Goal: Transaction & Acquisition: Purchase product/service

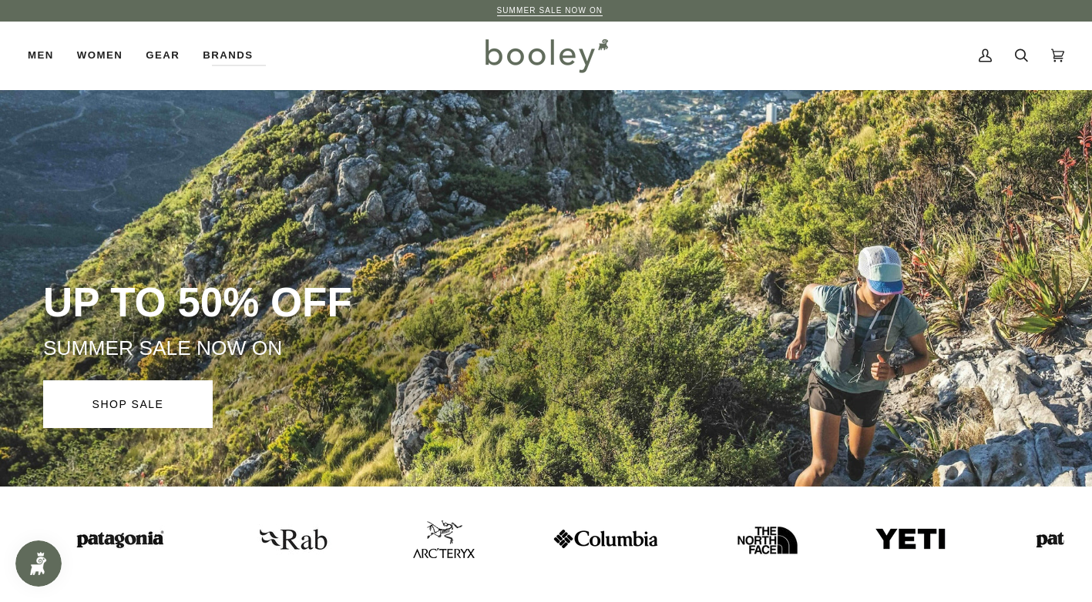
drag, startPoint x: 149, startPoint y: 379, endPoint x: 0, endPoint y: 490, distance: 186.1
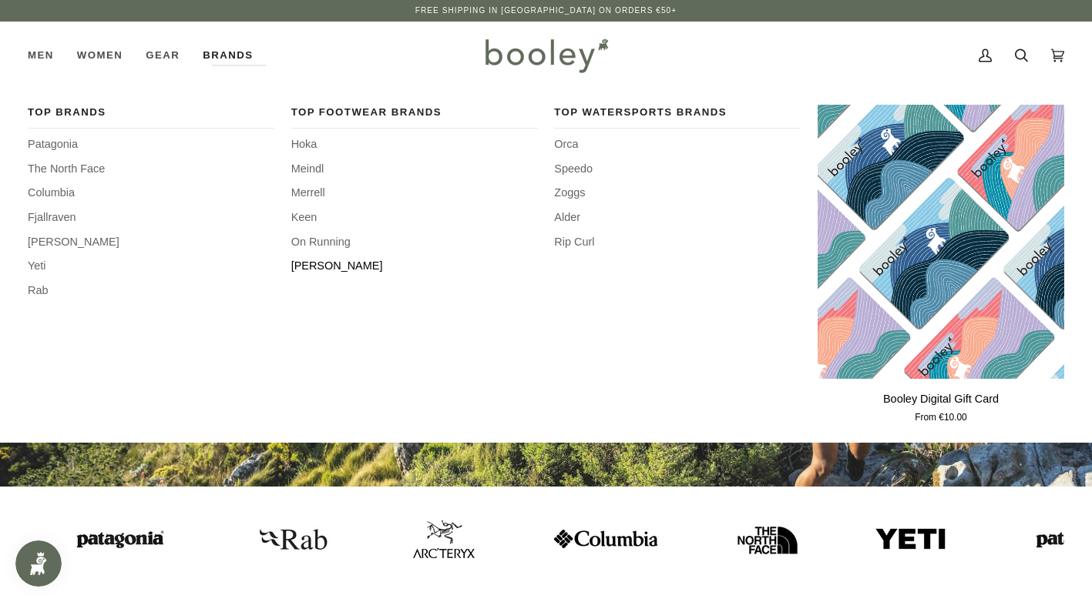
click at [311, 268] on span "[PERSON_NAME]" at bounding box center [414, 266] width 247 height 17
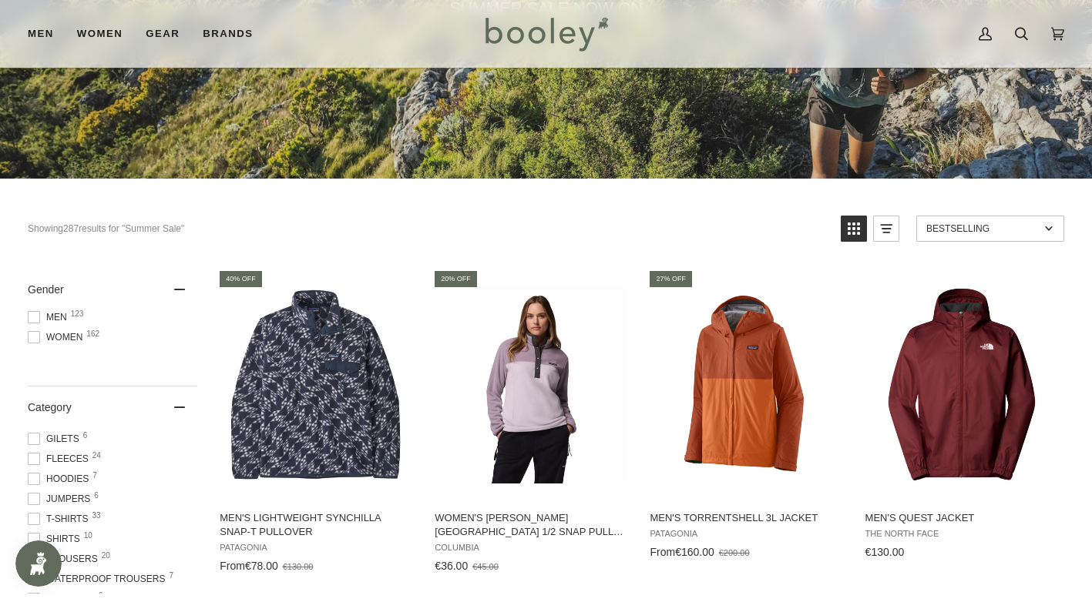
scroll to position [154, 0]
click at [76, 336] on span "Women 162" at bounding box center [57, 338] width 59 height 14
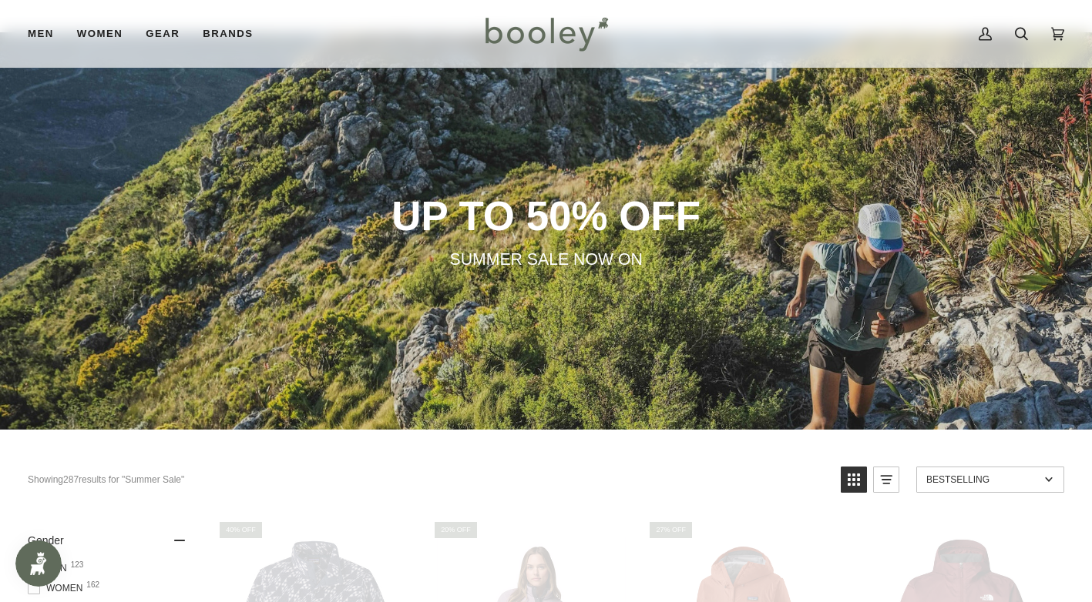
scroll to position [0, 0]
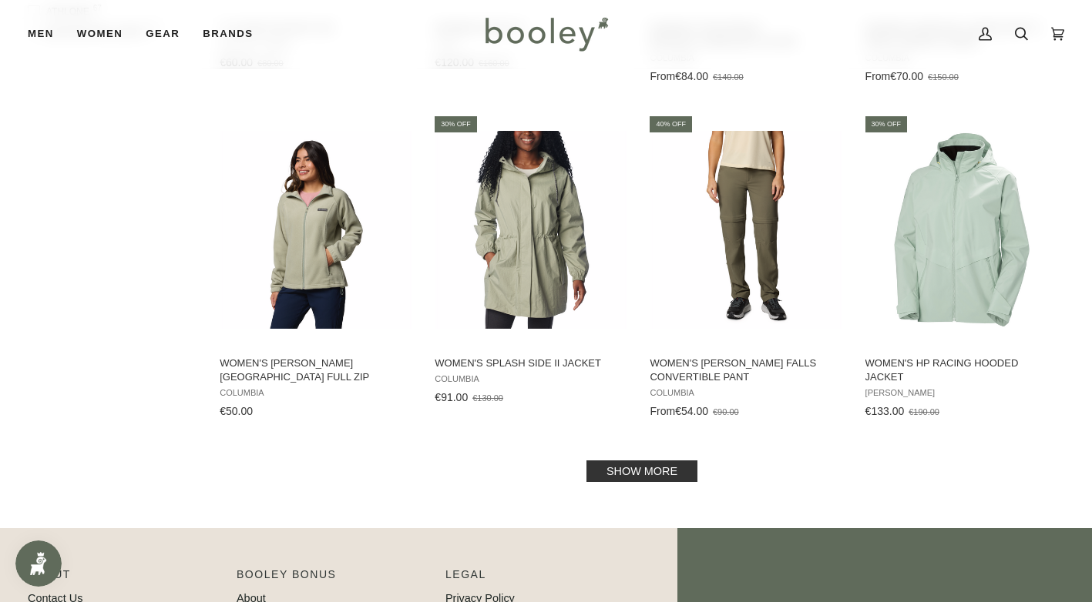
scroll to position [1834, 0]
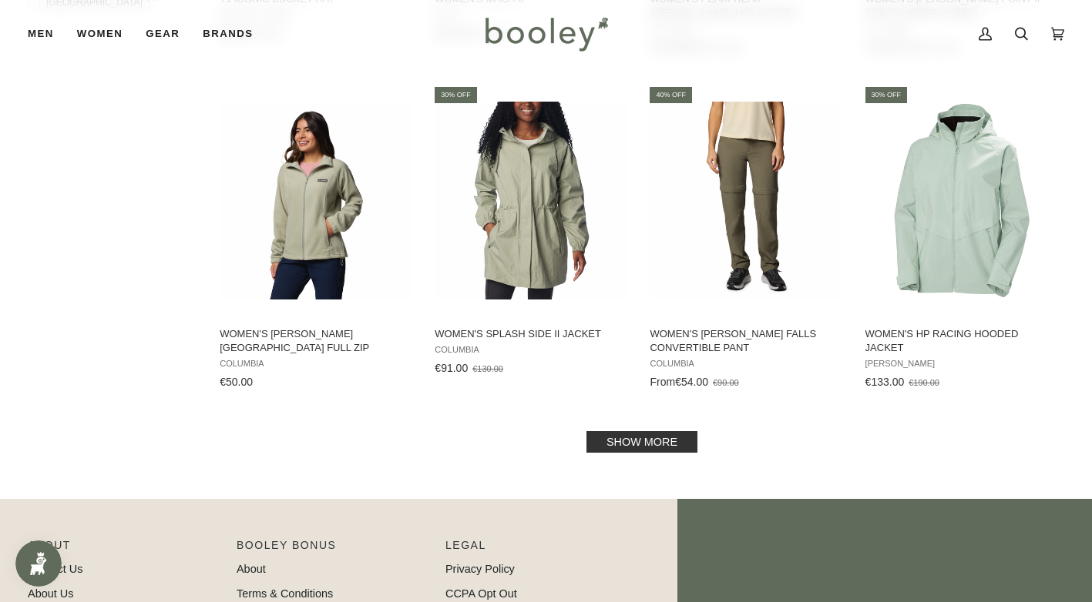
click at [680, 439] on link "Show more" at bounding box center [641, 442] width 111 height 22
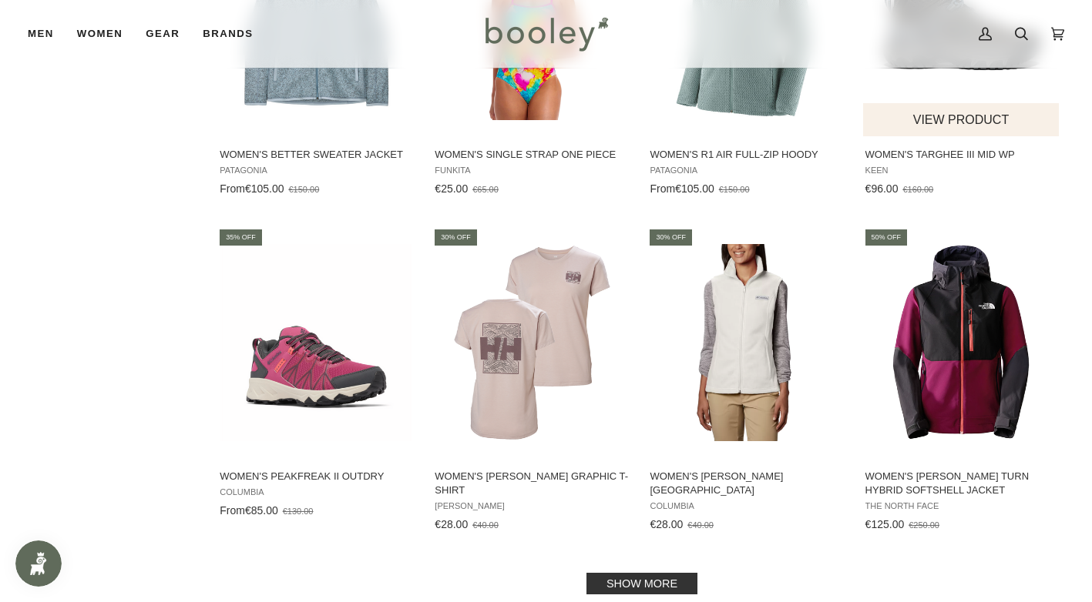
scroll to position [3452, 0]
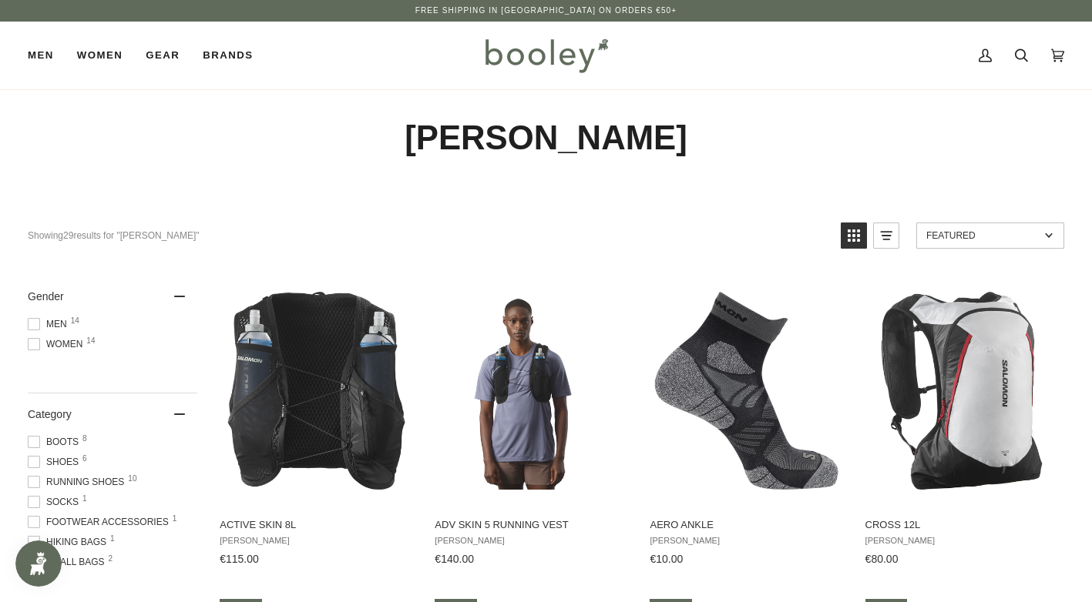
click at [73, 344] on span "Women 14" at bounding box center [57, 344] width 59 height 14
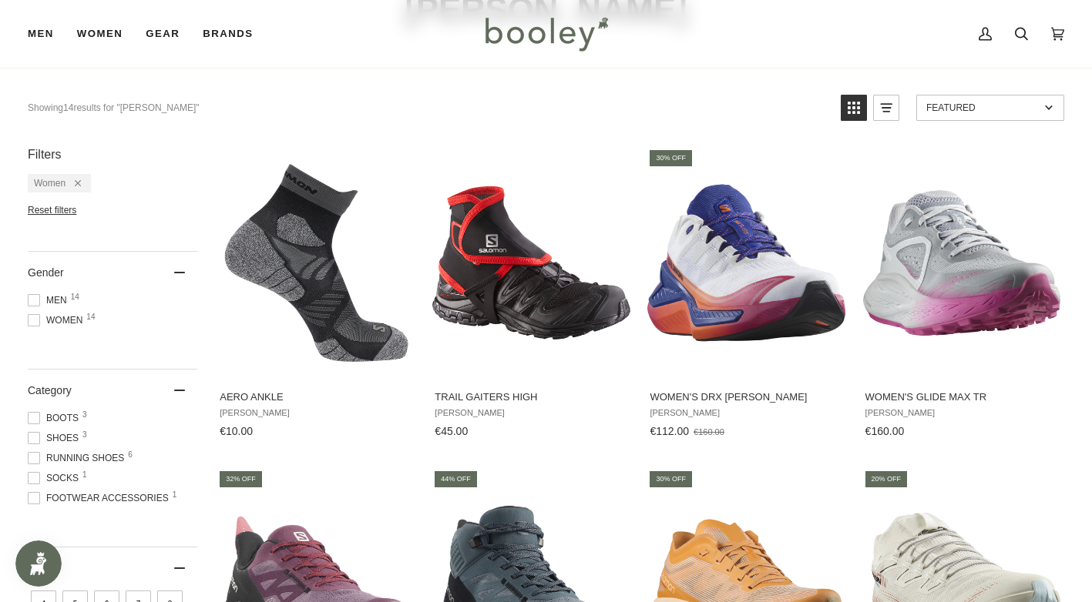
scroll to position [154, 0]
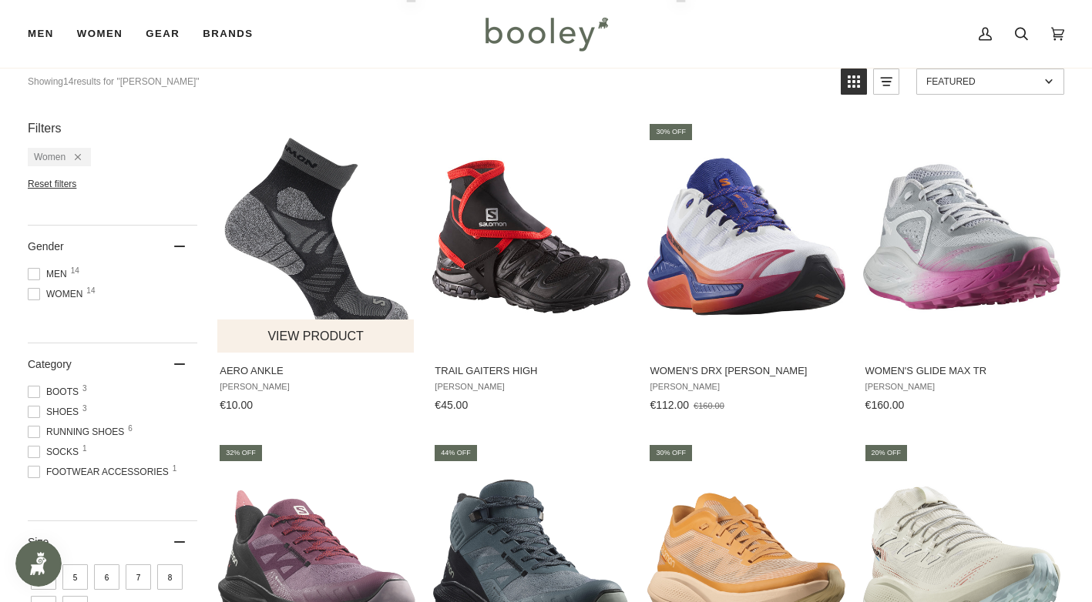
click at [318, 329] on button "View product" at bounding box center [315, 336] width 196 height 33
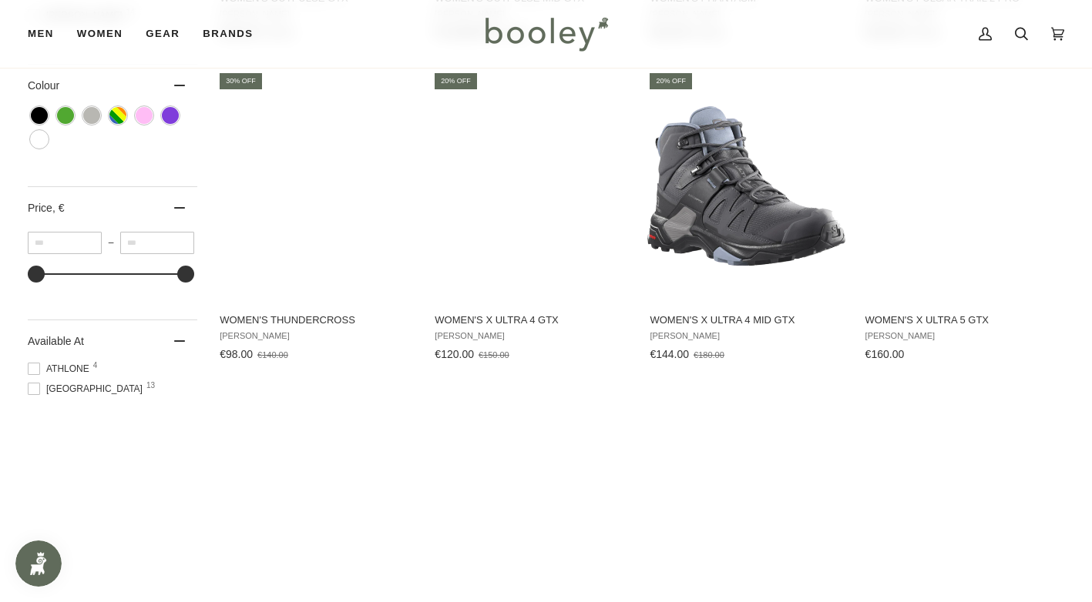
scroll to position [847, 0]
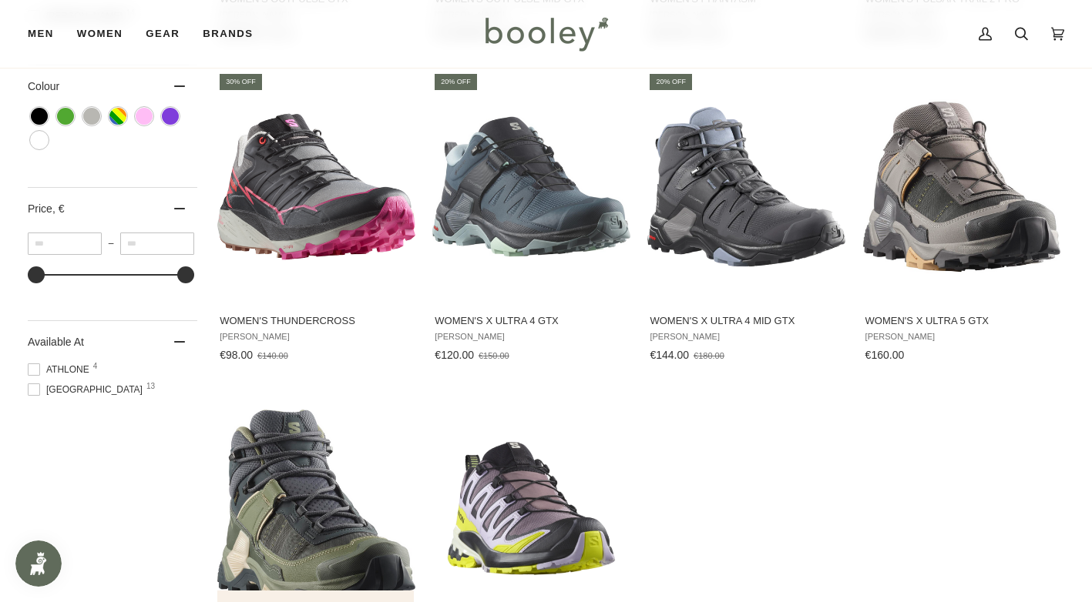
click at [314, 498] on img "Women's X Ultra 5 Mid GTX" at bounding box center [316, 509] width 198 height 198
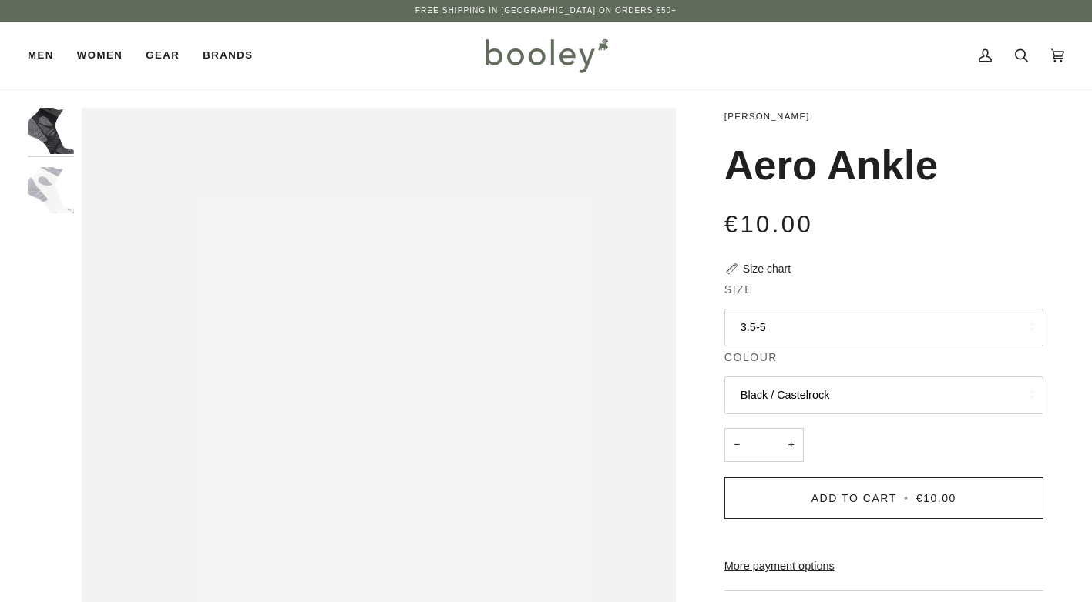
click at [785, 333] on button "3.5-5" at bounding box center [883, 328] width 319 height 38
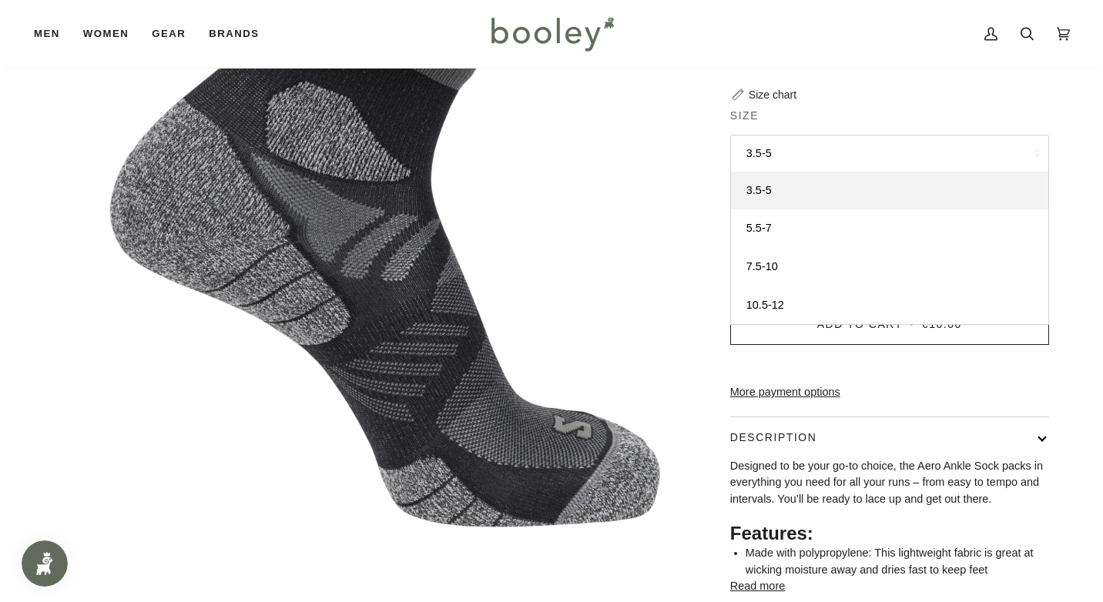
scroll to position [77, 0]
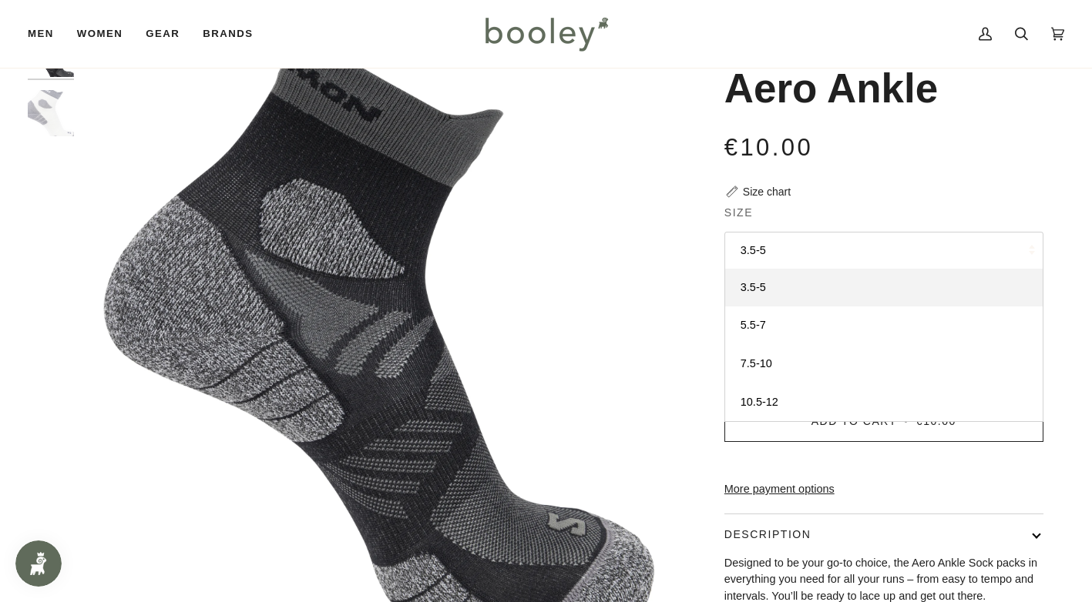
click at [764, 190] on div "Size chart" at bounding box center [767, 192] width 48 height 16
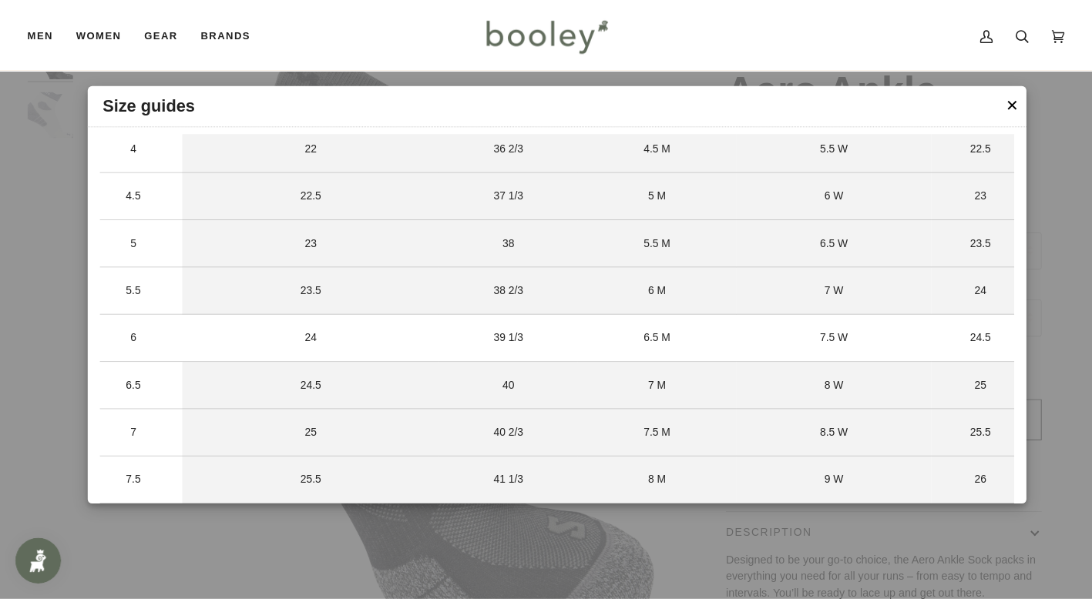
scroll to position [154, 0]
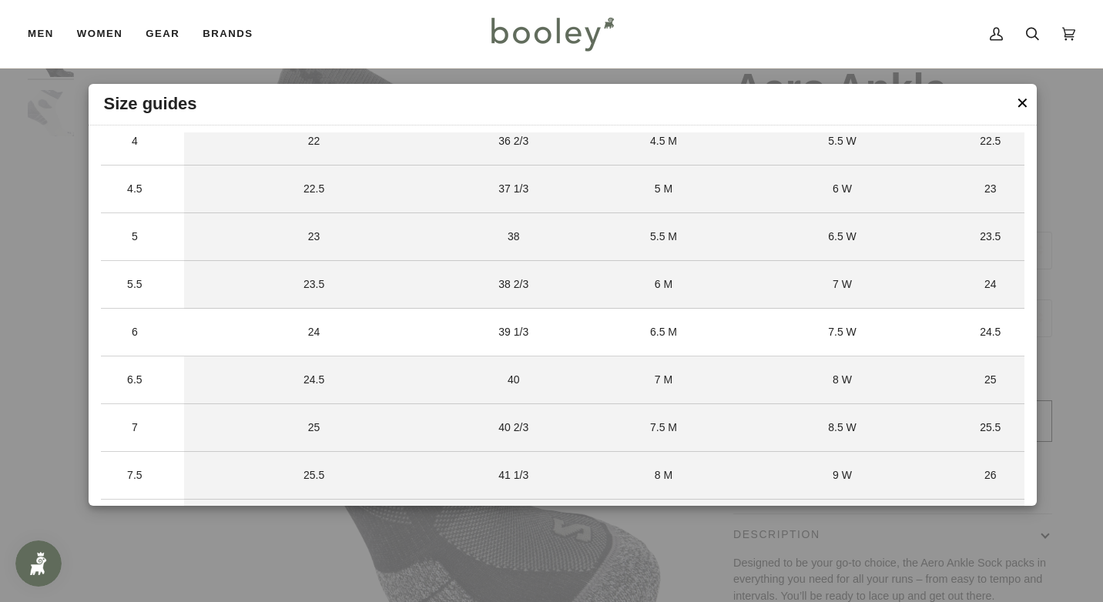
click at [164, 339] on td "6" at bounding box center [143, 333] width 84 height 48
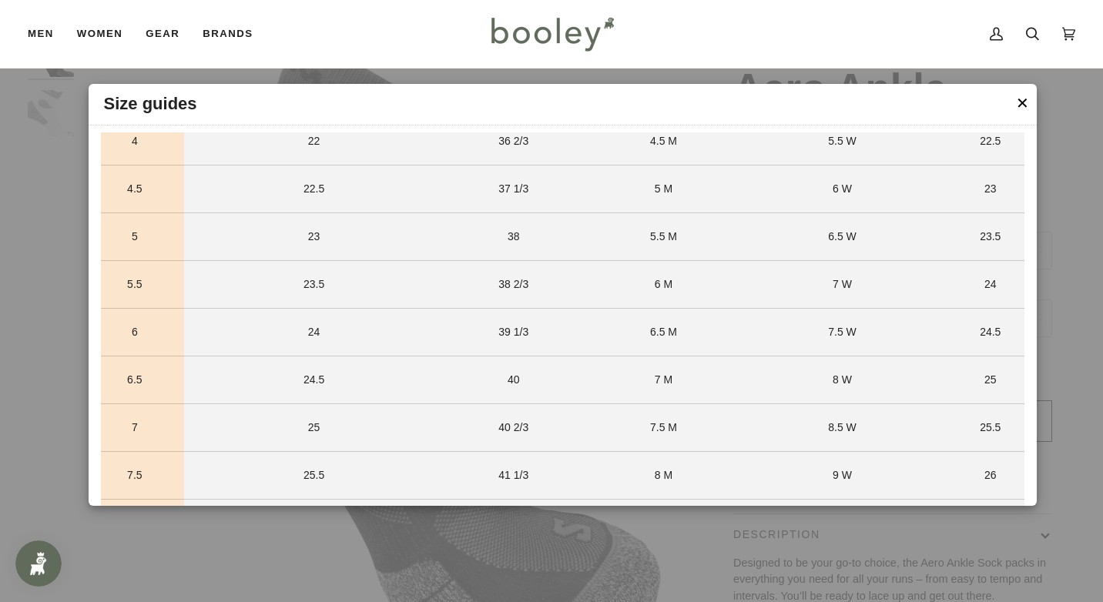
click at [1078, 400] on div at bounding box center [551, 301] width 1103 height 602
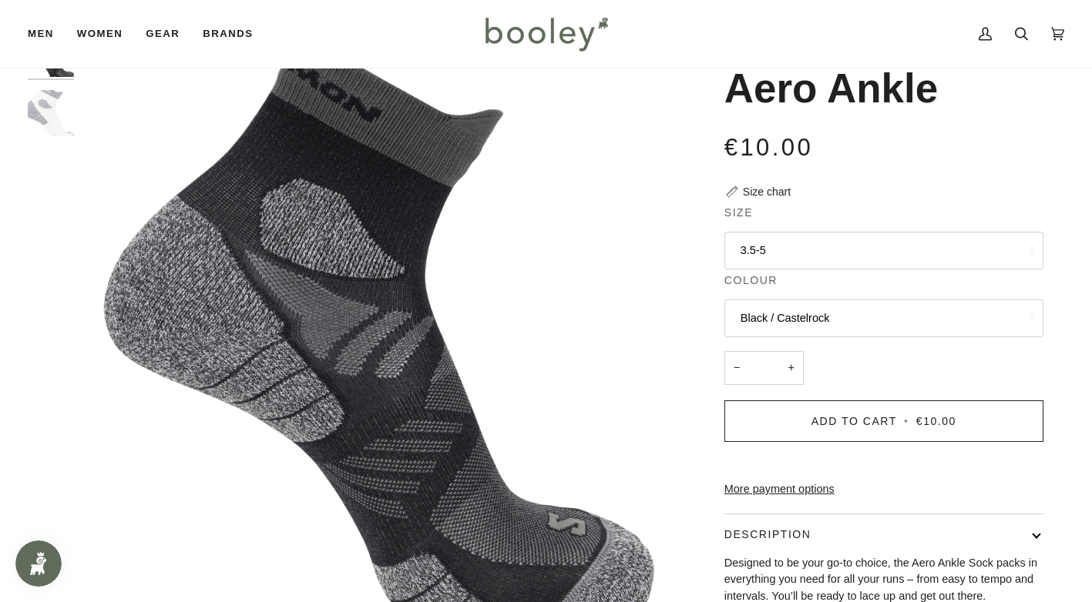
click at [794, 253] on button "3.5-5" at bounding box center [883, 251] width 319 height 38
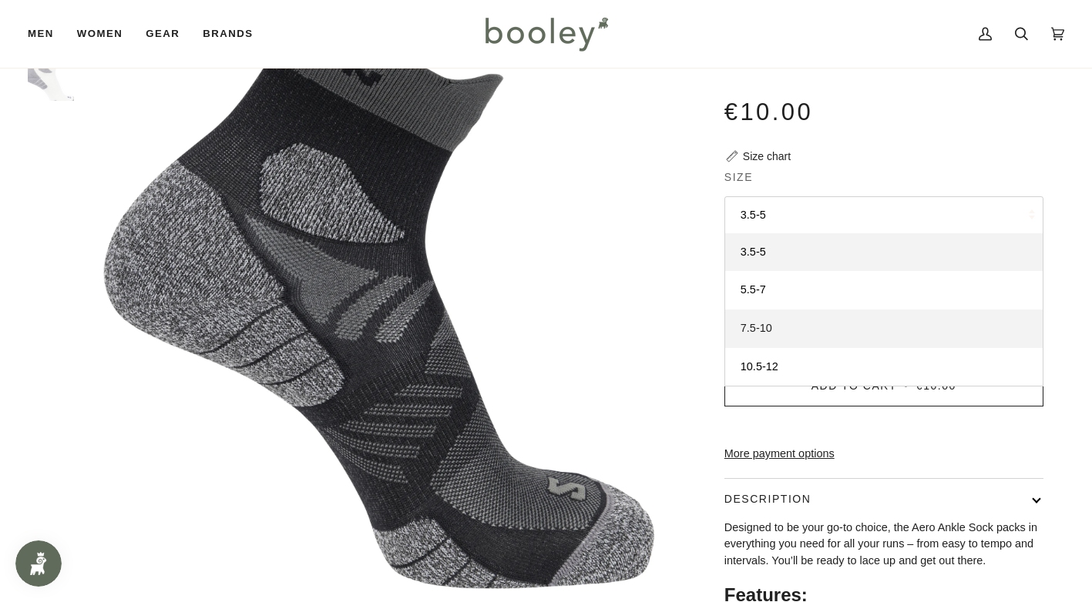
scroll to position [77, 0]
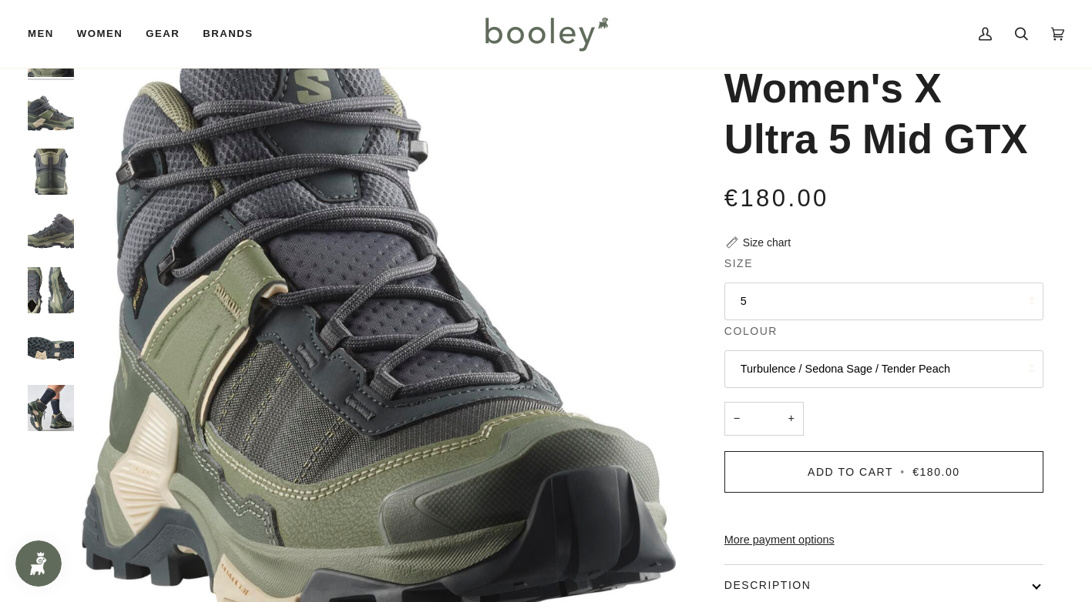
click at [57, 240] on img "Salomon Women's X Ultra 5 Mid GTX Turbulence / Sedona Sage / Tender Peach - Boo…" at bounding box center [51, 231] width 46 height 46
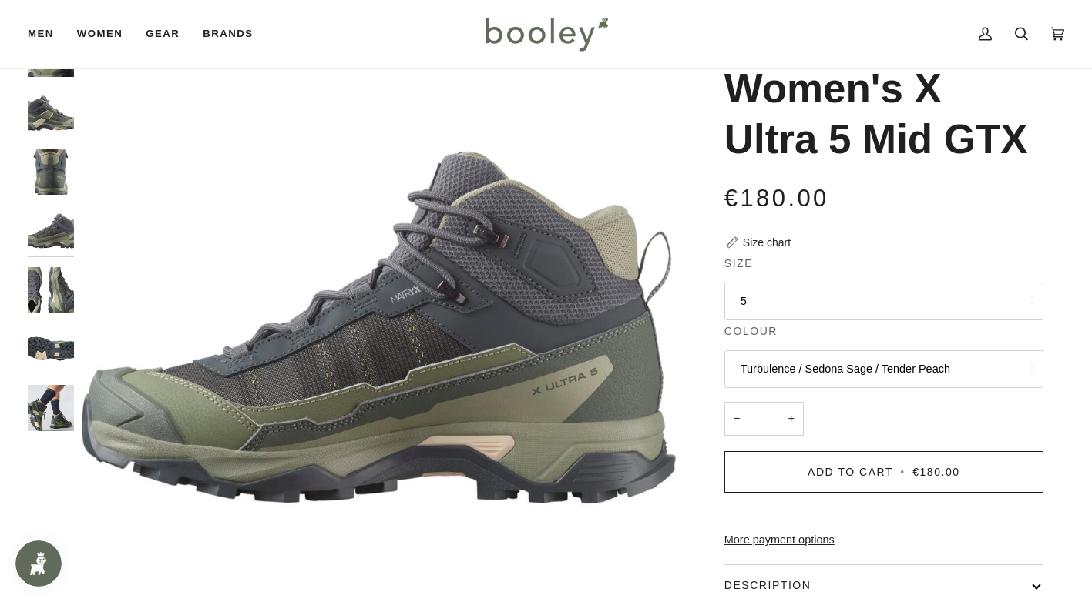
click at [50, 277] on img "Salomon Women's X Ultra 5 Mid GTX Turbulence / Sedona Sage / Tender Peach - Boo…" at bounding box center [51, 290] width 46 height 46
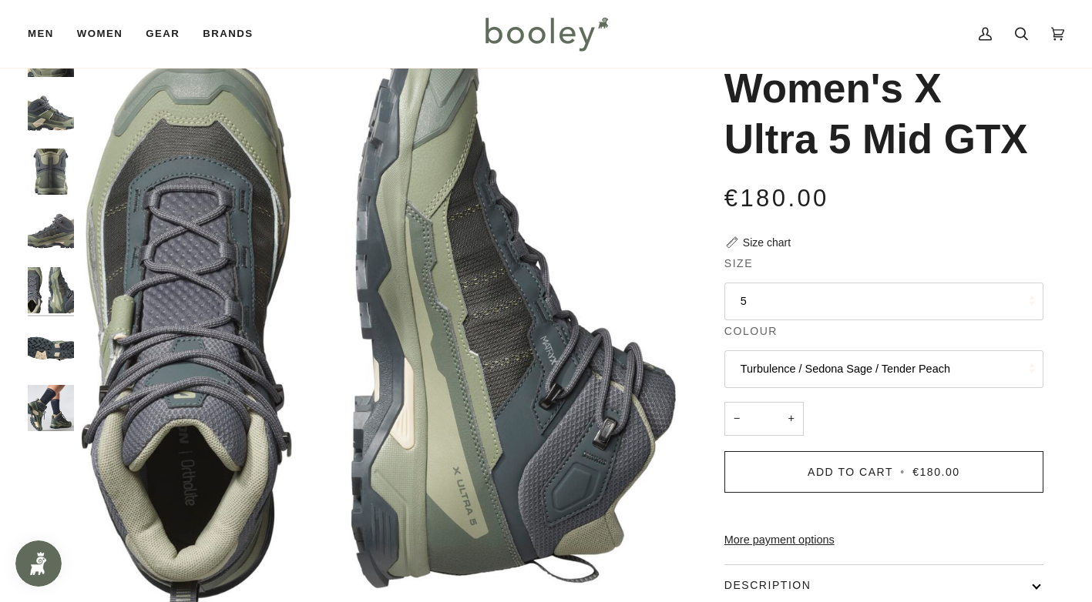
click at [42, 338] on img "Salomon Women's X Ultra 5 Mid GTX Turbulence / Sedona Sage / Tender Peach - Boo…" at bounding box center [51, 349] width 46 height 46
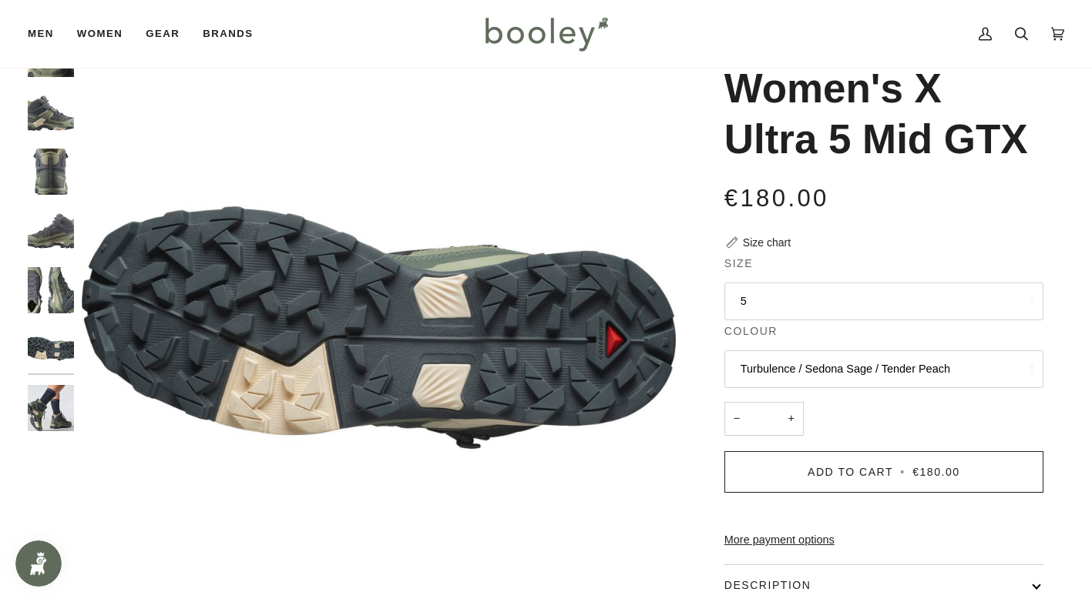
click at [52, 406] on img "Salomon Women's X Ultra 5 Mid GTX Turbulence / Sedona Sage / Tender Peach - Boo…" at bounding box center [51, 408] width 46 height 46
